Goal: Transaction & Acquisition: Purchase product/service

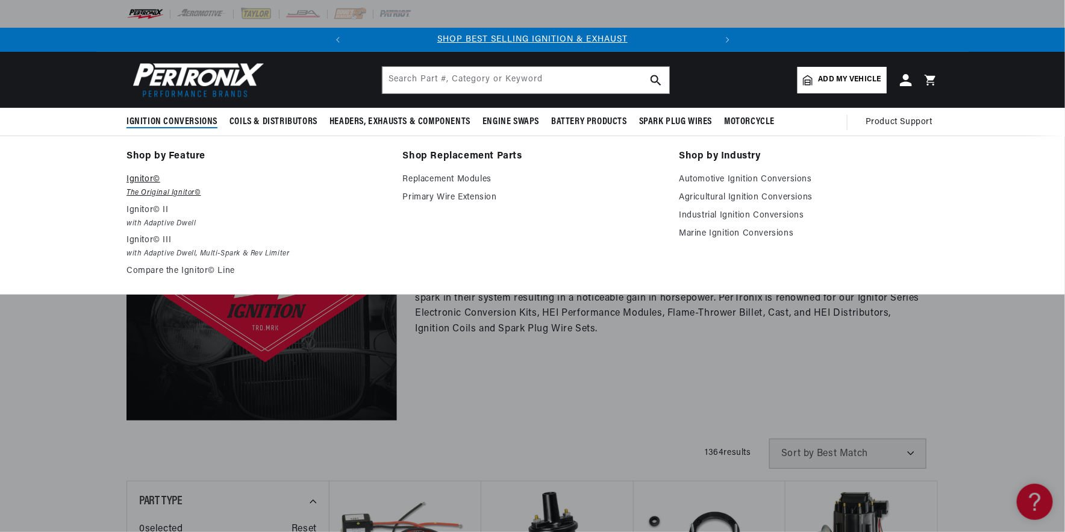
click at [161, 190] on em "The Original Ignitor©" at bounding box center [256, 193] width 260 height 13
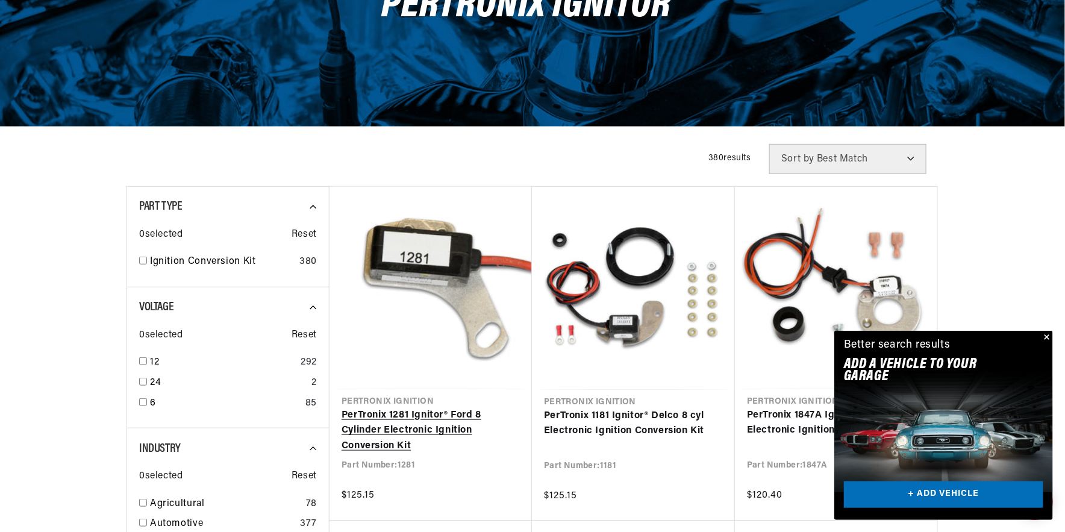
scroll to position [0, 365]
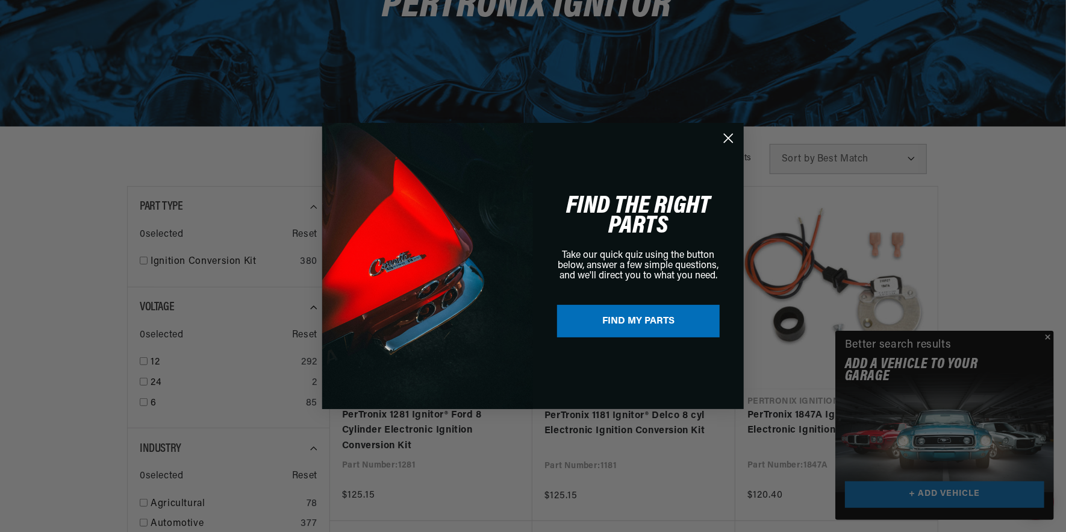
click at [1049, 338] on div "Close dialog FIND THE RIGHT PARTS Take our quick quiz using the button below, a…" at bounding box center [533, 266] width 1066 height 532
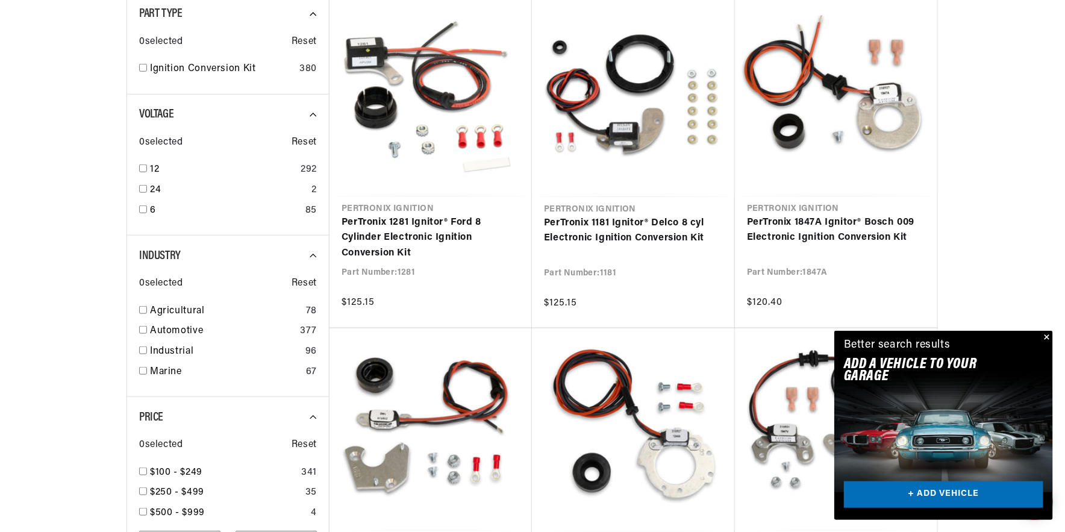
scroll to position [446, 0]
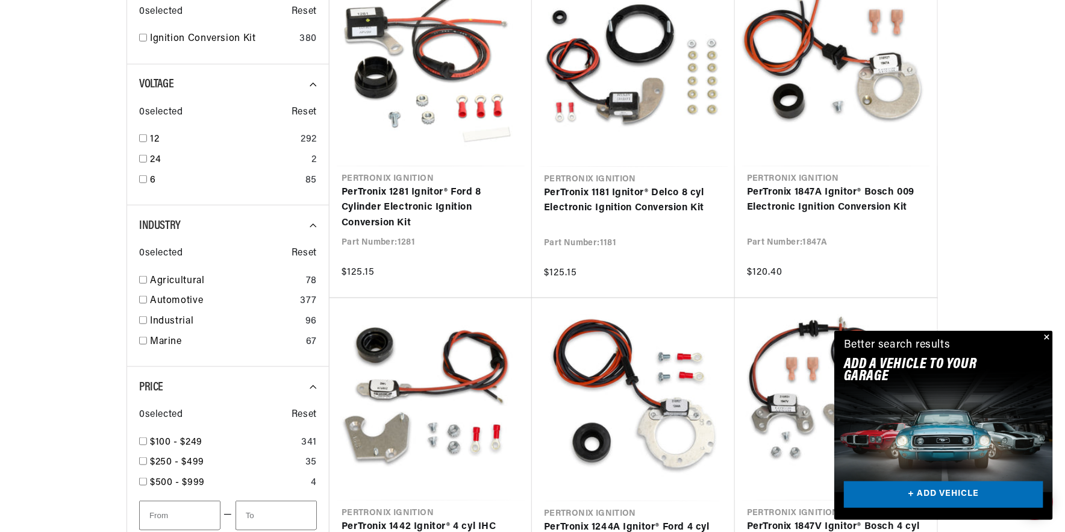
click at [1050, 334] on button "Close" at bounding box center [1045, 338] width 14 height 14
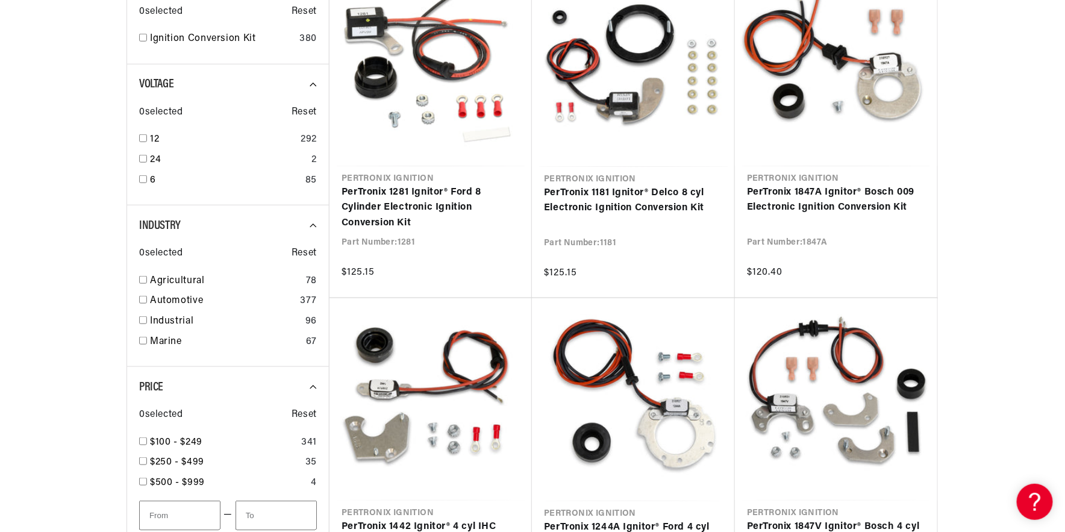
scroll to position [0, 365]
